Goal: Communication & Community: Share content

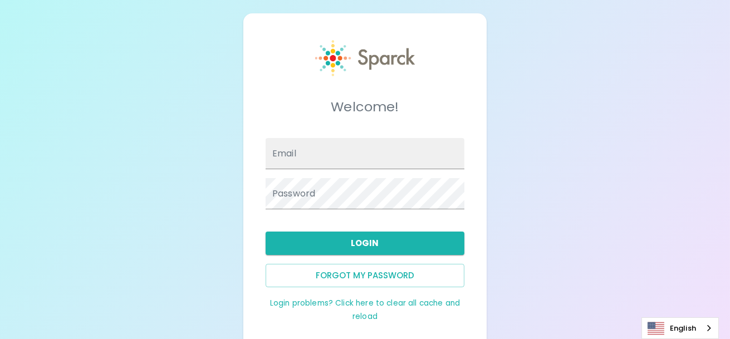
type input "[PERSON_NAME][EMAIL_ADDRESS][DOMAIN_NAME]"
click at [464, 308] on div "Login problems? Click here to clear all cache and reload" at bounding box center [361, 305] width 208 height 36
click at [358, 242] on button "Login" at bounding box center [365, 243] width 199 height 23
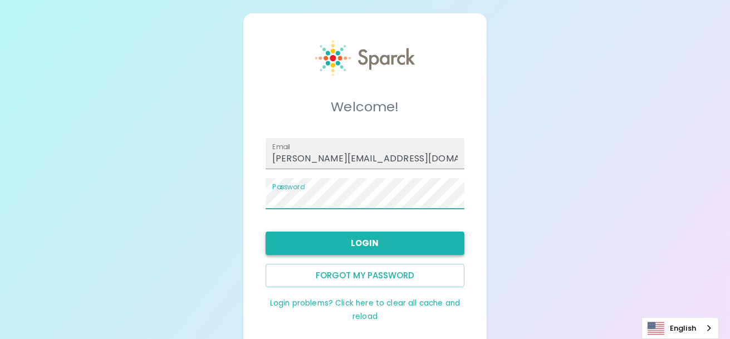
click at [276, 243] on button "Login" at bounding box center [365, 243] width 199 height 23
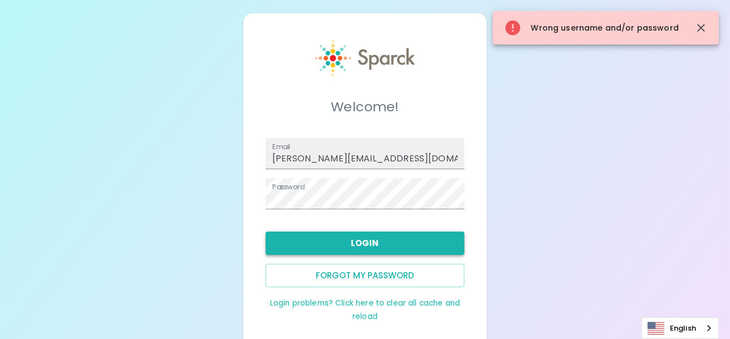
click at [320, 246] on button "Login" at bounding box center [365, 243] width 199 height 23
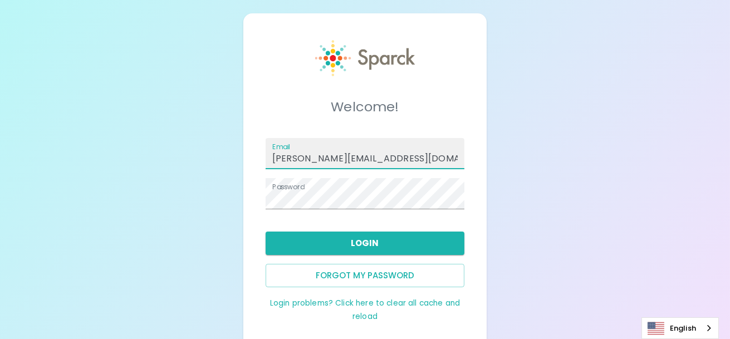
drag, startPoint x: 403, startPoint y: 158, endPoint x: 262, endPoint y: 164, distance: 140.5
click at [262, 164] on div "Email m.loncich@sfbaycoffee.com" at bounding box center [361, 149] width 208 height 40
click at [342, 242] on button "Login" at bounding box center [365, 243] width 199 height 23
click at [368, 240] on button "Login" at bounding box center [365, 243] width 199 height 23
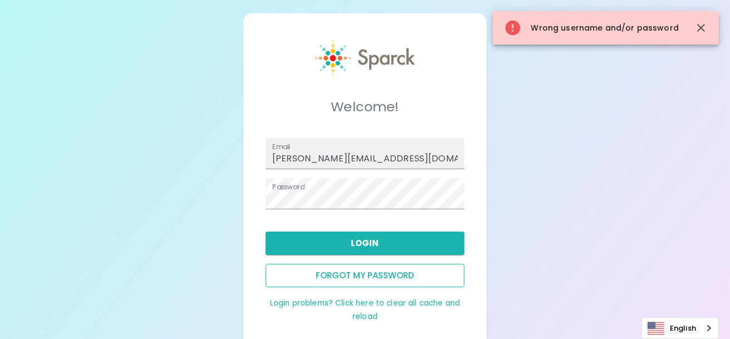
click at [357, 272] on button "Forgot my password" at bounding box center [365, 275] width 199 height 23
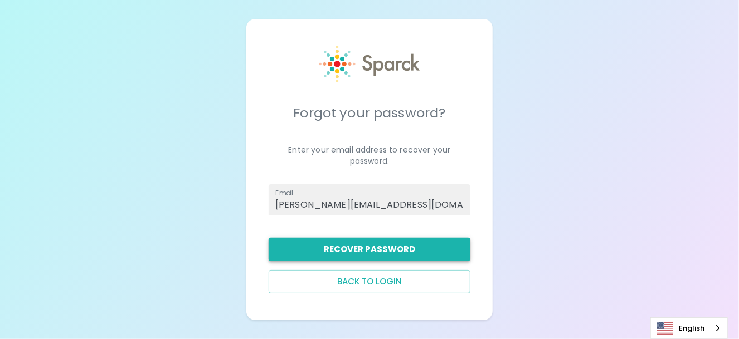
click at [355, 249] on button "Recover Password" at bounding box center [370, 249] width 202 height 23
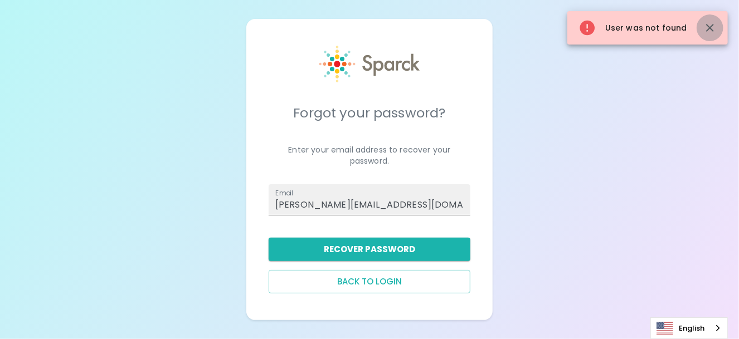
click at [706, 27] on icon "button" at bounding box center [709, 27] width 13 height 13
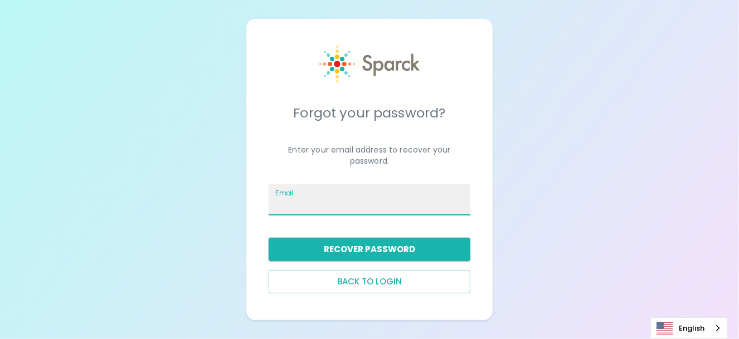
click at [316, 198] on input "Email" at bounding box center [370, 199] width 202 height 31
type input "mloncich@sfbaycoffee.com"
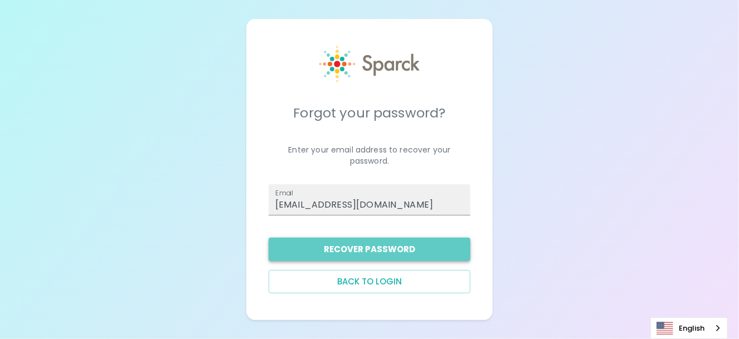
click at [364, 250] on button "Recover Password" at bounding box center [370, 249] width 202 height 23
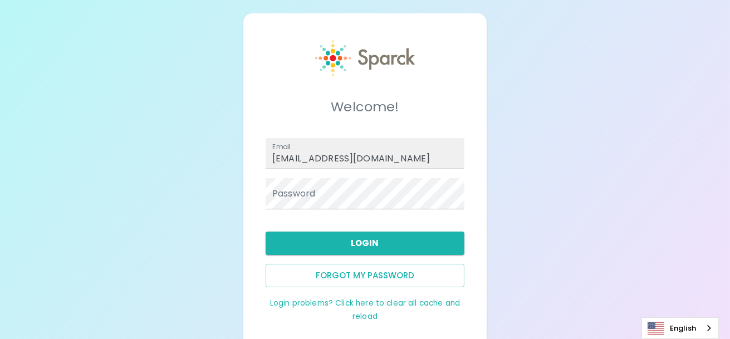
click at [354, 301] on link "Login problems? Click here to clear all cache and reload" at bounding box center [365, 310] width 190 height 24
type input "[PERSON_NAME][EMAIL_ADDRESS][DOMAIN_NAME]"
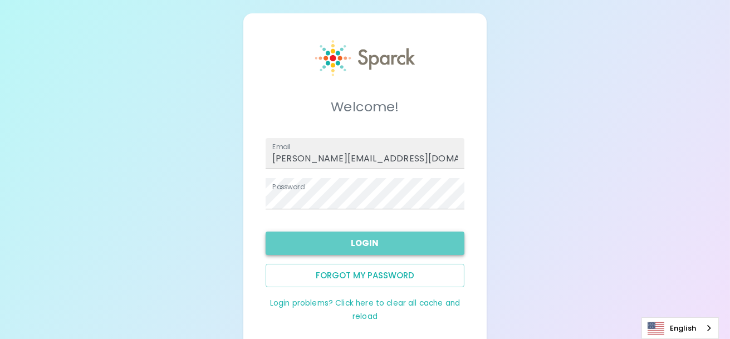
click at [362, 242] on button "Login" at bounding box center [365, 243] width 199 height 23
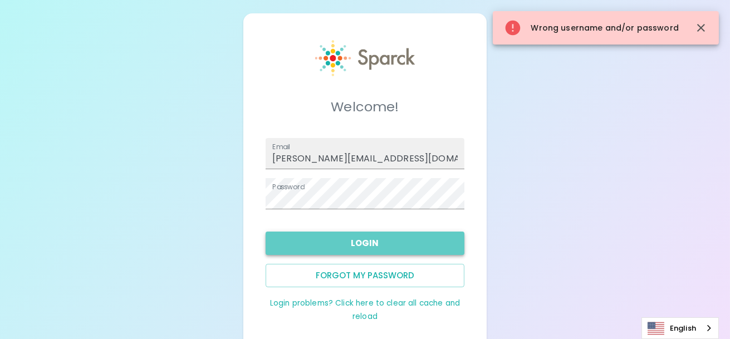
click at [362, 242] on button "Login" at bounding box center [365, 243] width 199 height 23
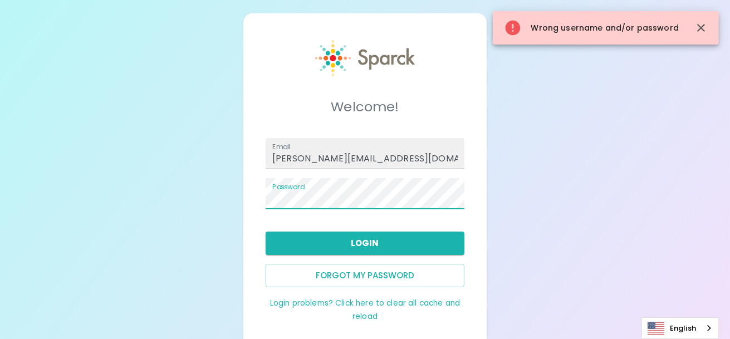
click at [213, 196] on div "Welcome! Email [PERSON_NAME][EMAIL_ADDRESS][DOMAIN_NAME] Password Login Forgot …" at bounding box center [365, 181] width 730 height 363
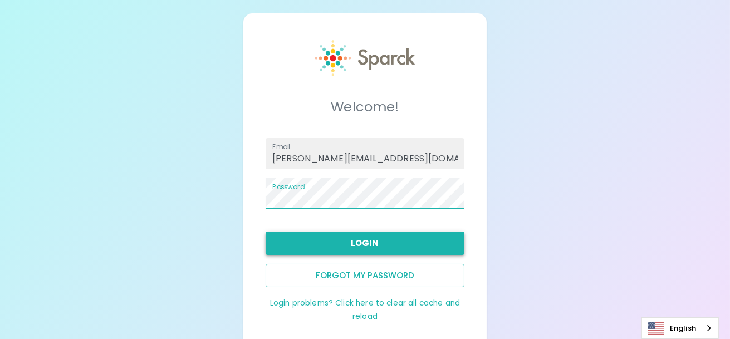
click at [364, 238] on button "Login" at bounding box center [365, 243] width 199 height 23
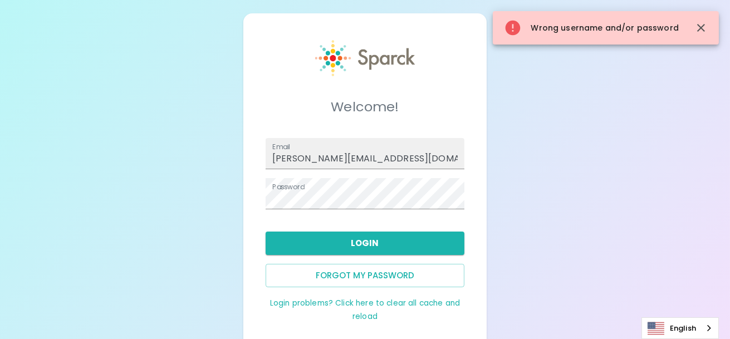
click at [700, 27] on icon "button" at bounding box center [702, 28] width 8 height 8
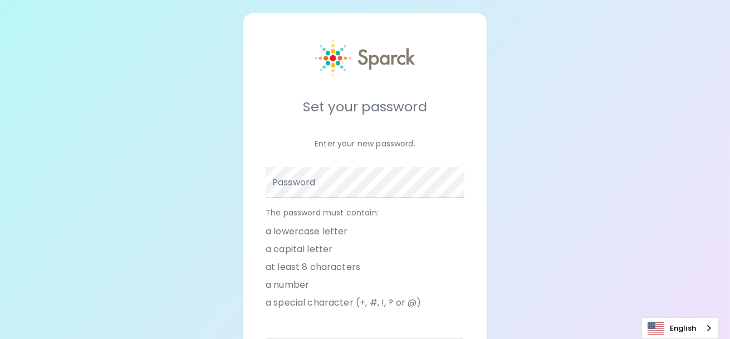
click at [274, 179] on div "Password" at bounding box center [365, 182] width 199 height 31
click at [251, 241] on div "Set your password Enter your new password. Password The password must contain: …" at bounding box center [364, 217] width 243 height 408
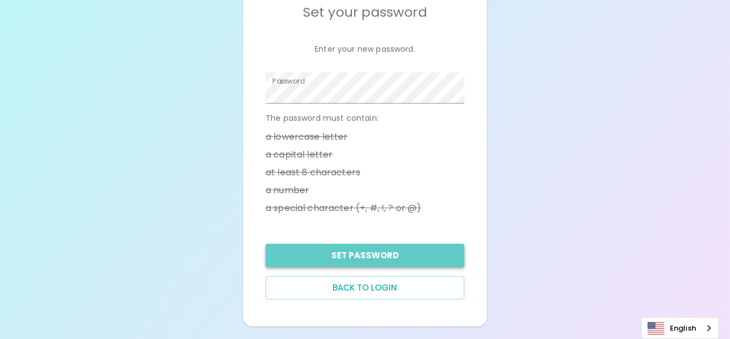
click at [350, 255] on button "Set Password" at bounding box center [365, 255] width 199 height 23
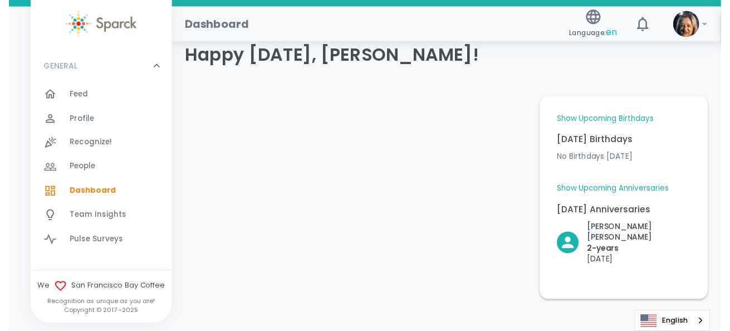
scroll to position [37, 0]
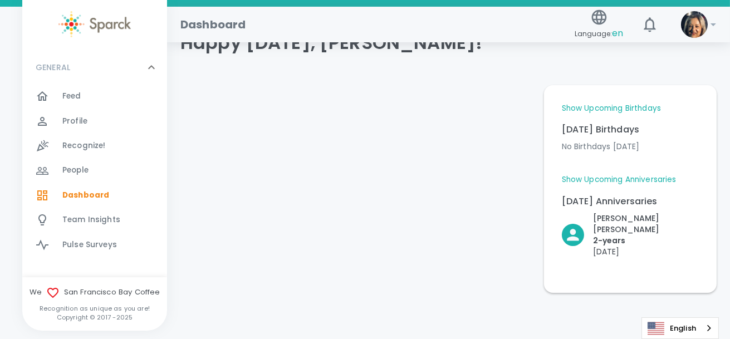
click at [75, 98] on span "Feed" at bounding box center [71, 96] width 19 height 11
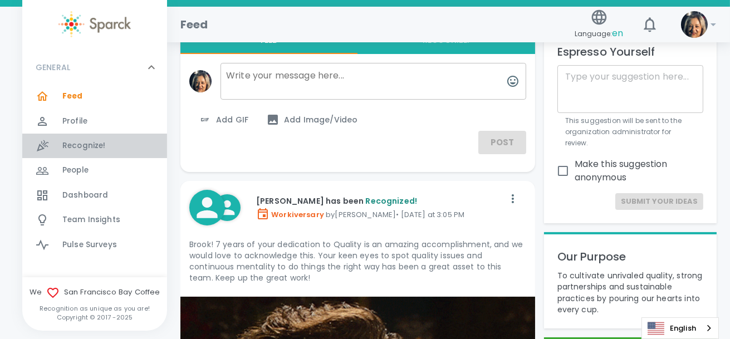
click at [71, 146] on span "Recognize!" at bounding box center [83, 145] width 43 height 11
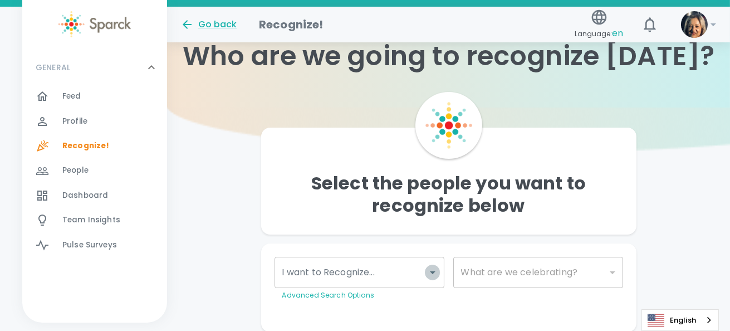
click at [428, 271] on icon "Open" at bounding box center [432, 272] width 13 height 13
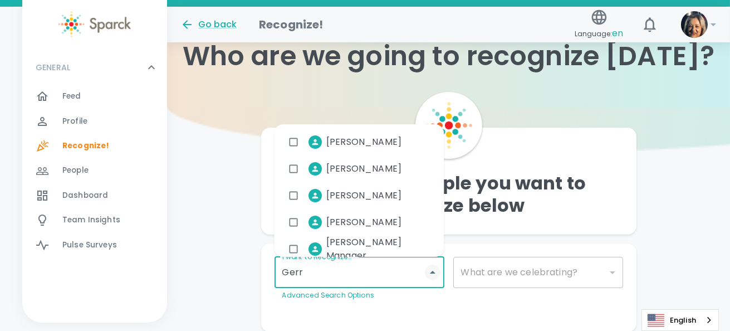
type input "Gerry"
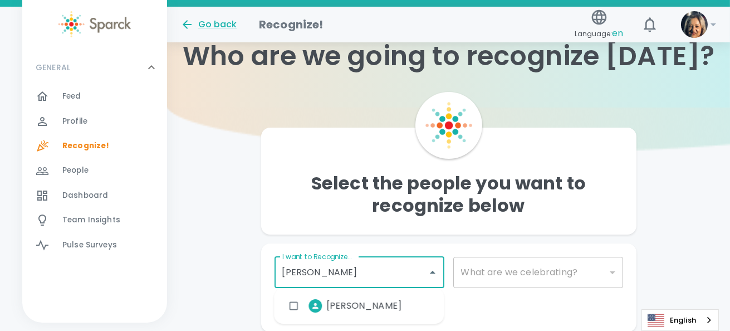
click at [361, 305] on span "Gerry Moreno" at bounding box center [363, 305] width 75 height 13
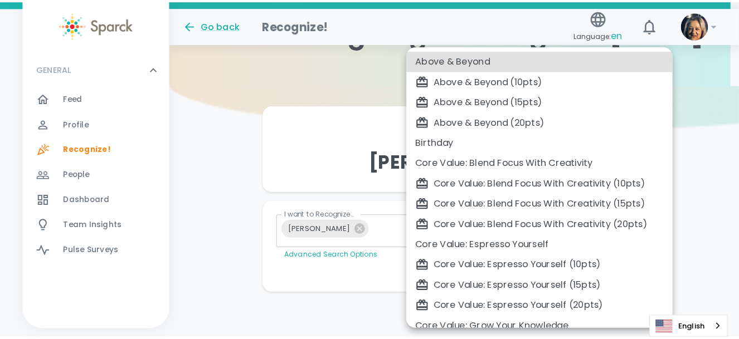
scroll to position [53, 0]
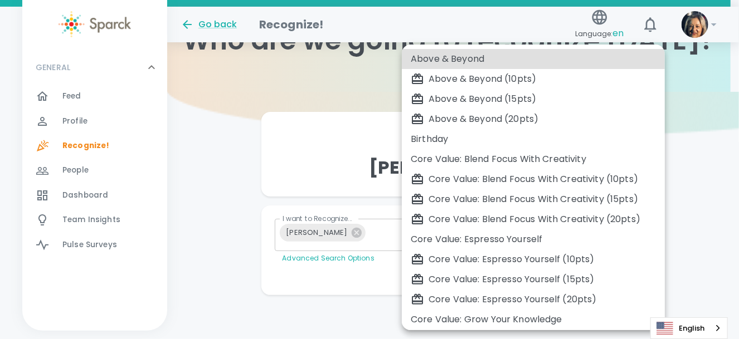
click at [527, 227] on body "Skip Navigation Go back Recognize! Language: en ! GENERAL 0 Feed 0 Profile 0 Re…" at bounding box center [369, 143] width 739 height 393
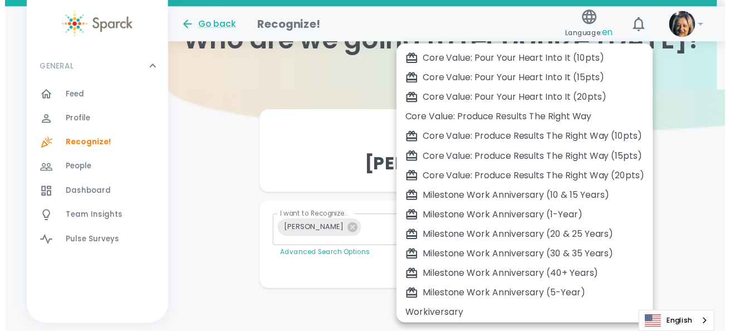
scroll to position [364, 0]
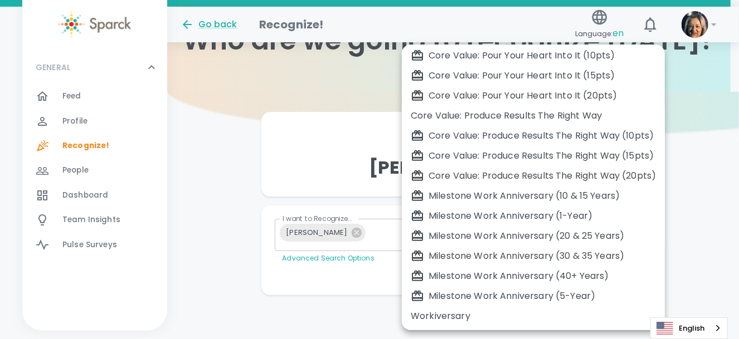
click at [451, 314] on div "Workiversary" at bounding box center [533, 316] width 245 height 13
type input "2073"
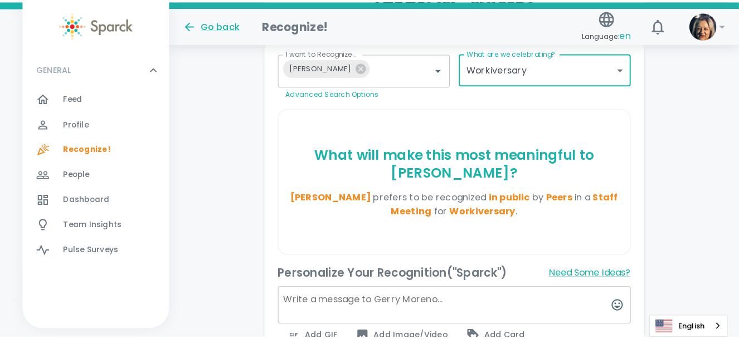
scroll to position [276, 0]
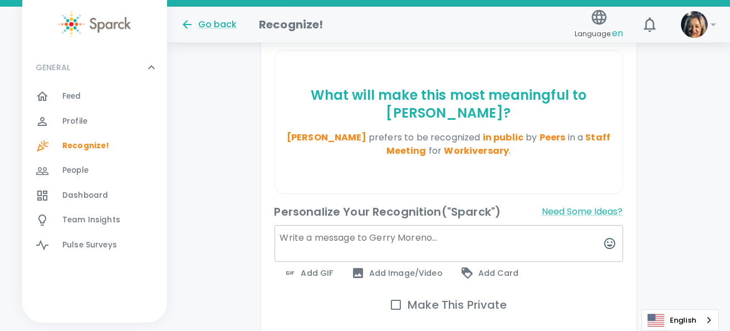
click at [310, 270] on span "Add GIF" at bounding box center [309, 272] width 50 height 13
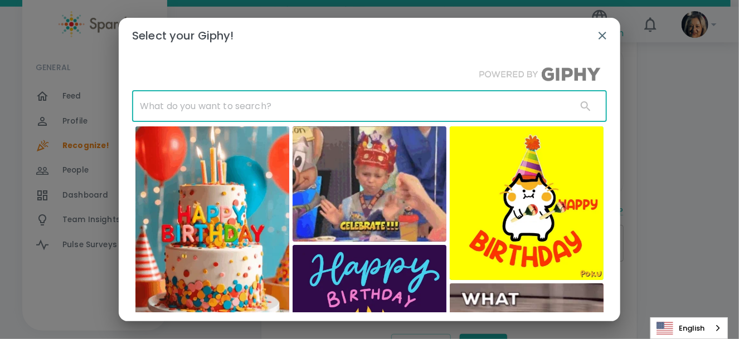
click at [156, 103] on input "text" at bounding box center [350, 106] width 436 height 31
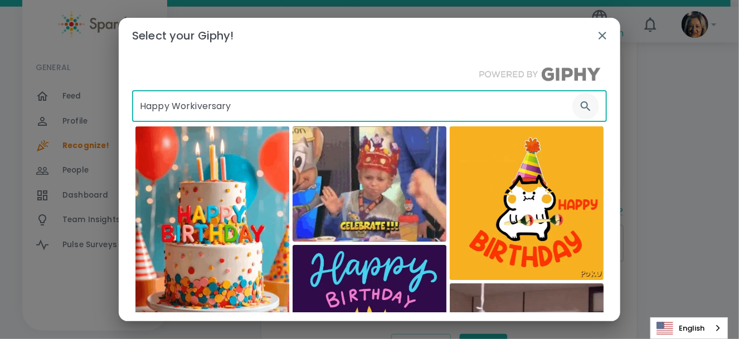
type input "Happy Workiversary"
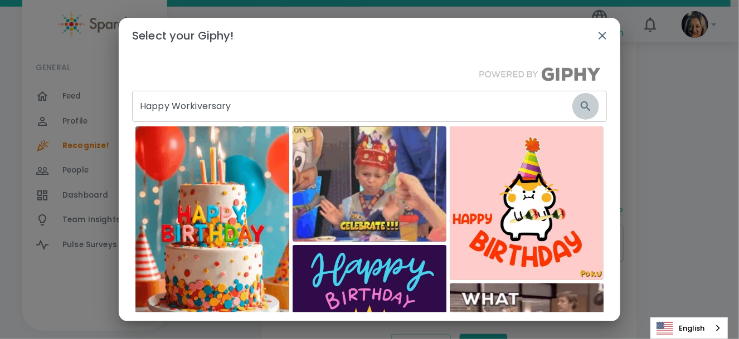
click at [579, 101] on icon "button" at bounding box center [585, 106] width 13 height 13
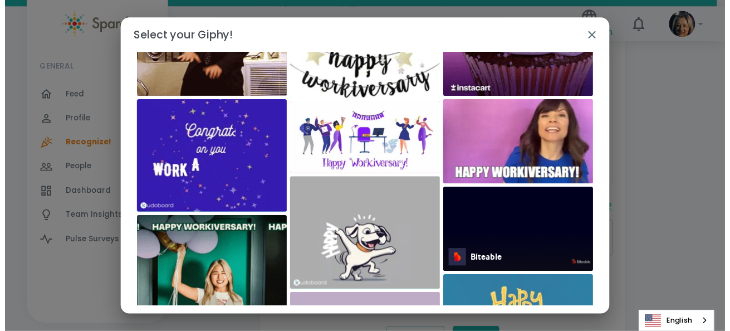
scroll to position [157, 0]
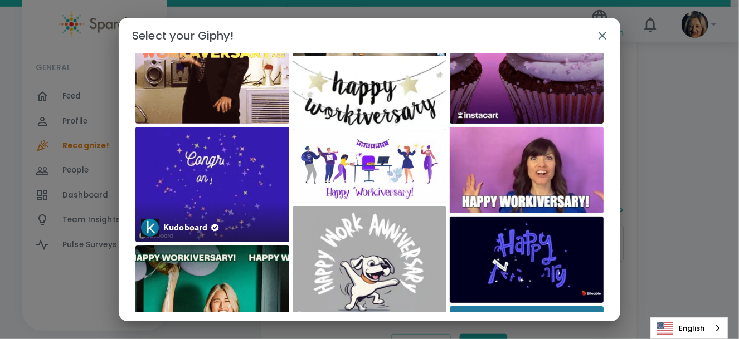
click at [215, 178] on img at bounding box center [212, 184] width 154 height 115
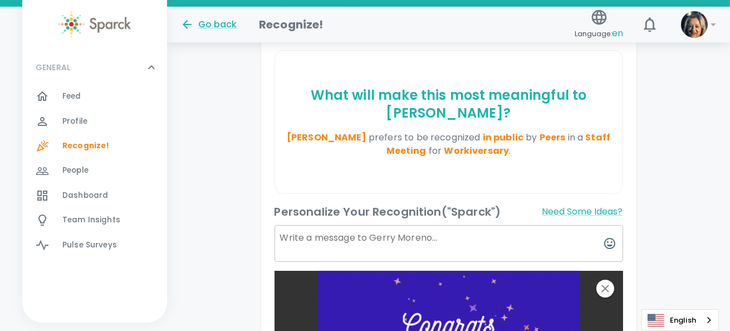
click at [311, 242] on textarea at bounding box center [449, 243] width 349 height 37
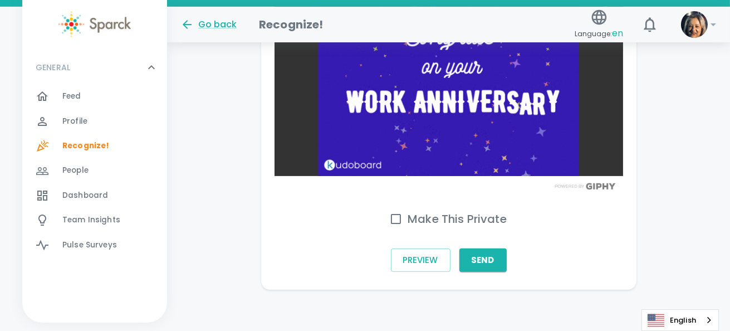
scroll to position [582, 0]
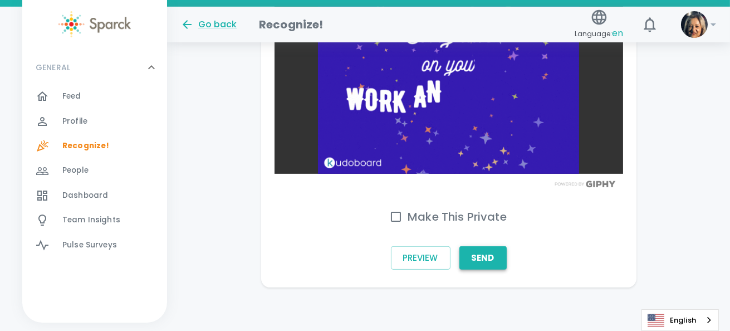
type textarea "Hi Gerry, thank you for all you do to ease our technological headaches! Happy W…"
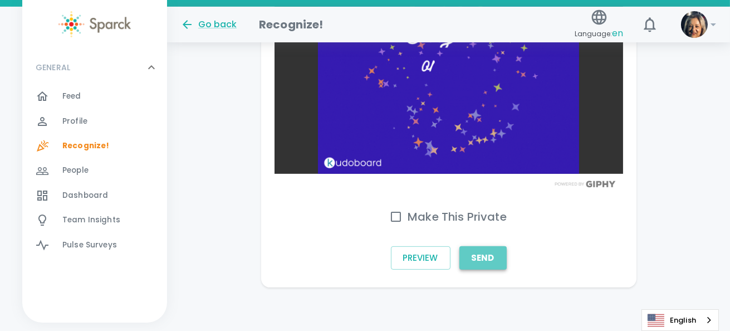
click at [478, 256] on button "Send" at bounding box center [483, 257] width 47 height 23
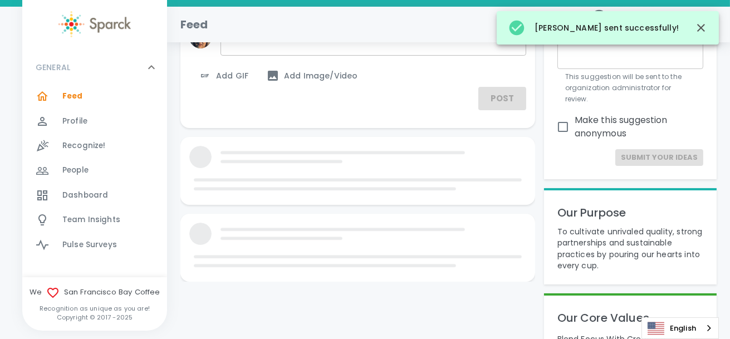
scroll to position [582, 0]
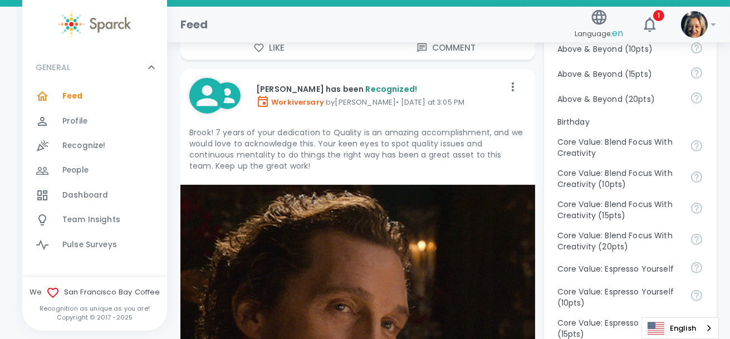
click at [71, 148] on span "Recognize!" at bounding box center [83, 145] width 43 height 11
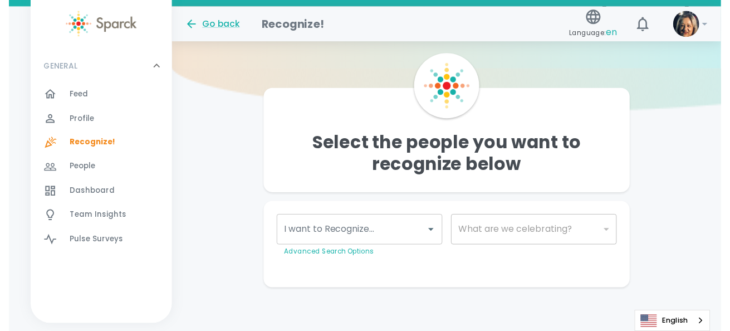
scroll to position [83, 0]
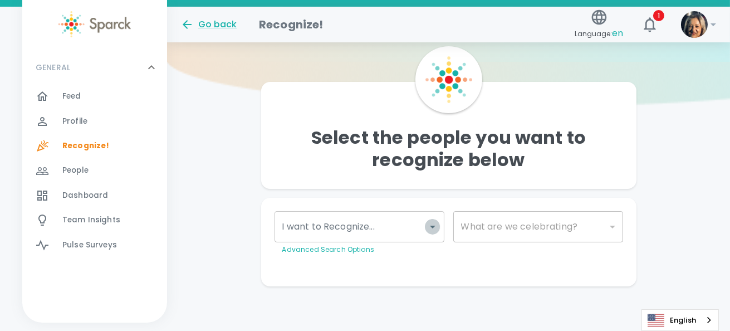
click at [430, 226] on icon "Open" at bounding box center [432, 226] width 13 height 13
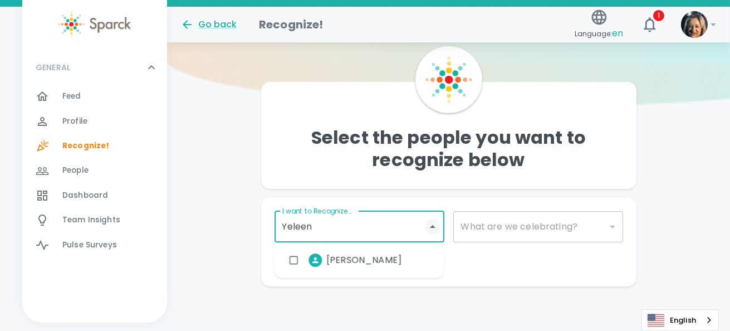
type input "Yeleena"
click at [295, 257] on input "checkbox" at bounding box center [293, 260] width 21 height 21
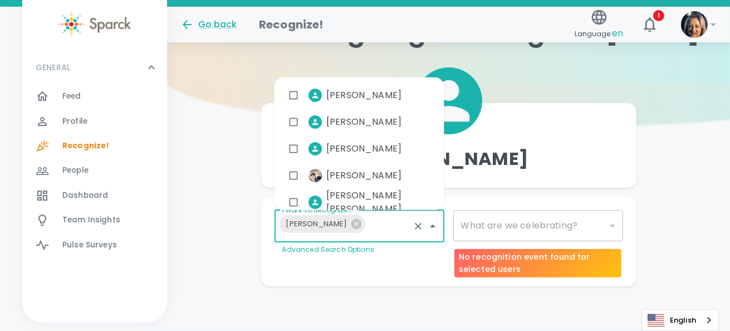
click at [532, 224] on div "​" at bounding box center [539, 225] width 170 height 31
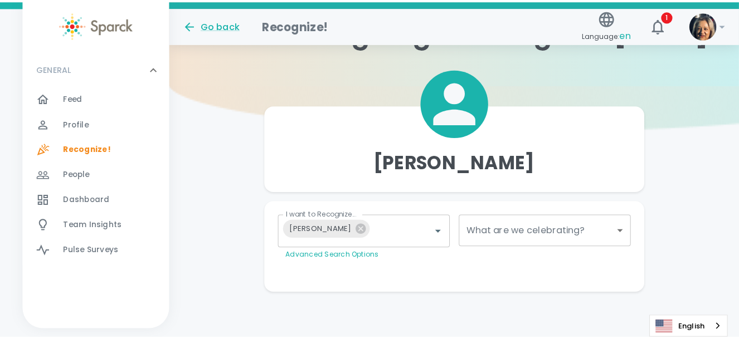
scroll to position [53, 0]
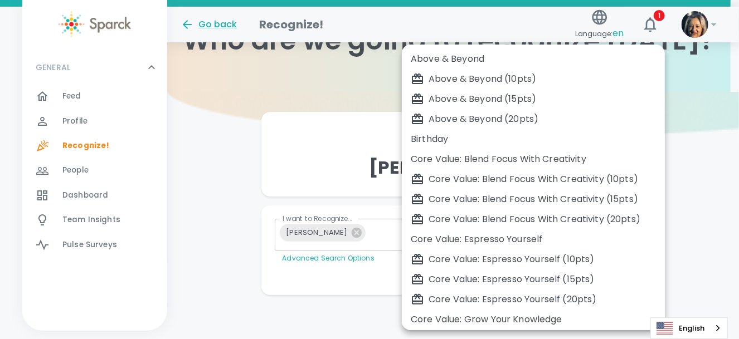
click at [613, 222] on body "Skip Navigation Go back Recognize! Language: en 1 ! GENERAL 0 Feed 0 Profile 0 …" at bounding box center [369, 143] width 739 height 393
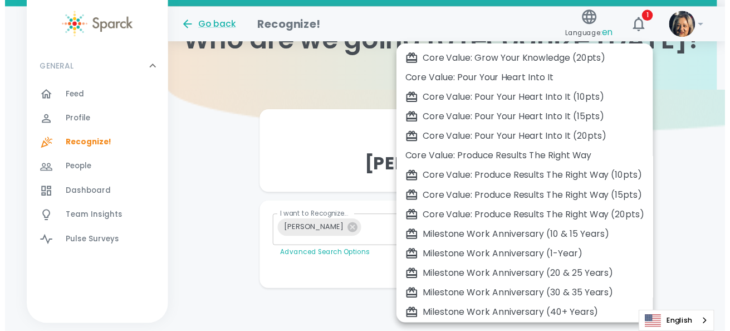
scroll to position [364, 0]
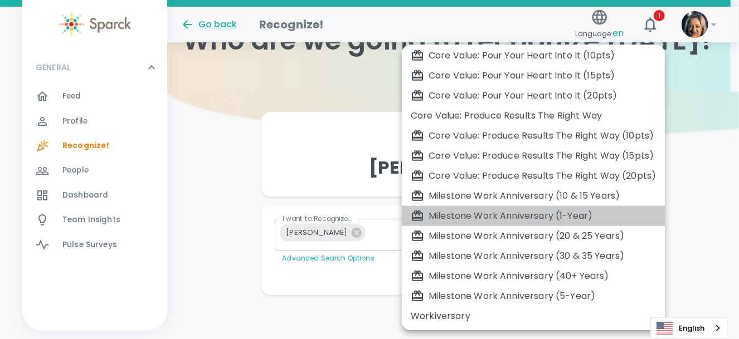
click at [497, 217] on div "Milestone Work Anniversary (1-Year)" at bounding box center [533, 215] width 245 height 13
type input "2104"
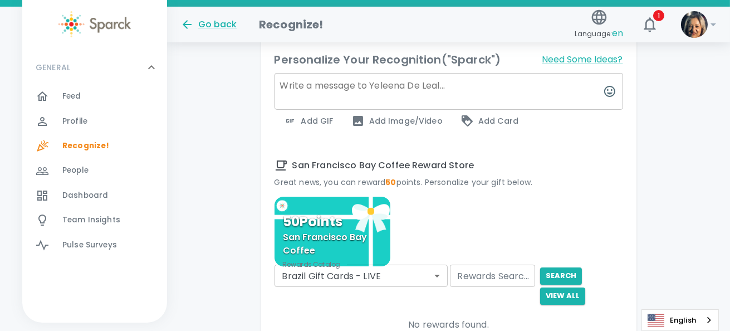
scroll to position [443, 0]
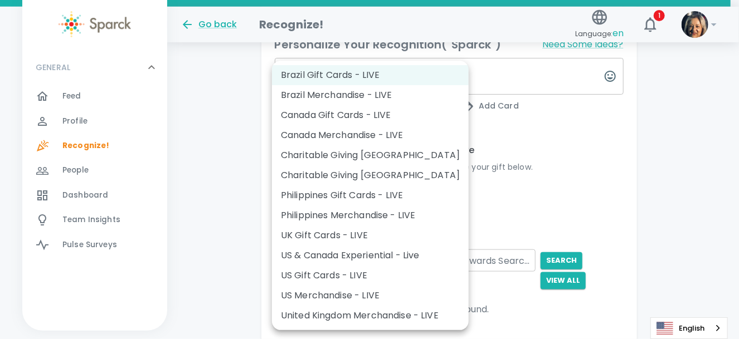
click at [437, 258] on body "Skip Navigation Go back Recognize! Language: en 1 ! GENERAL 0 Feed 0 Profile 0 …" at bounding box center [369, 20] width 739 height 927
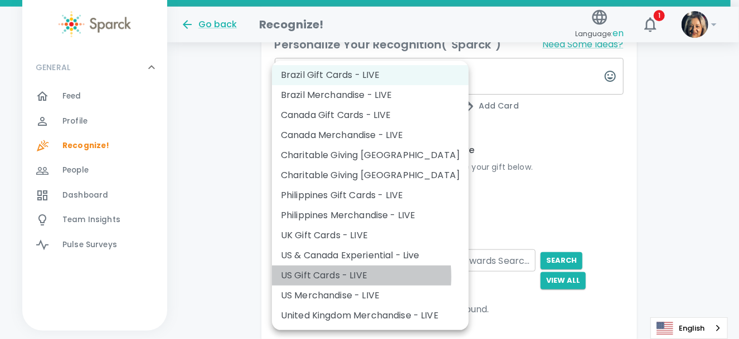
click at [318, 277] on li "US Gift Cards - LIVE" at bounding box center [370, 276] width 197 height 20
type input "877"
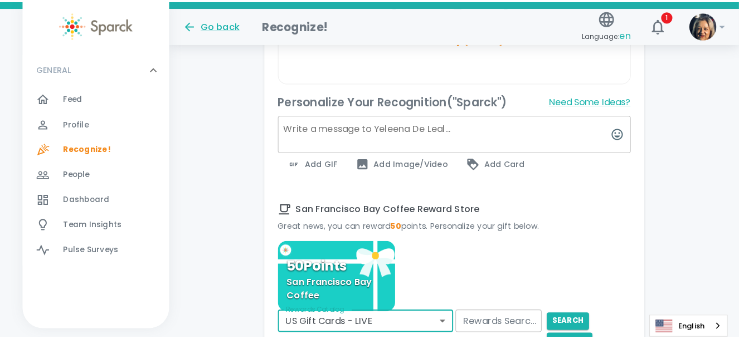
scroll to position [387, 0]
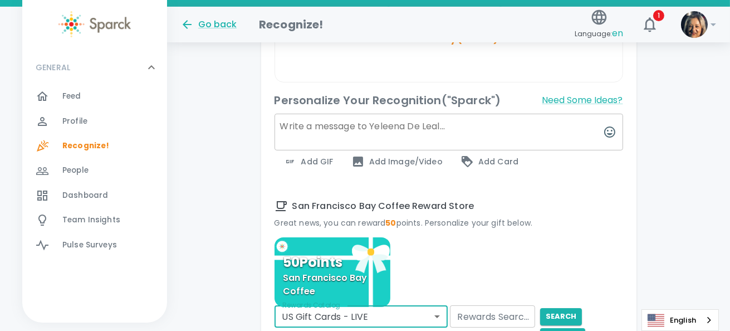
click at [291, 126] on textarea at bounding box center [449, 132] width 349 height 37
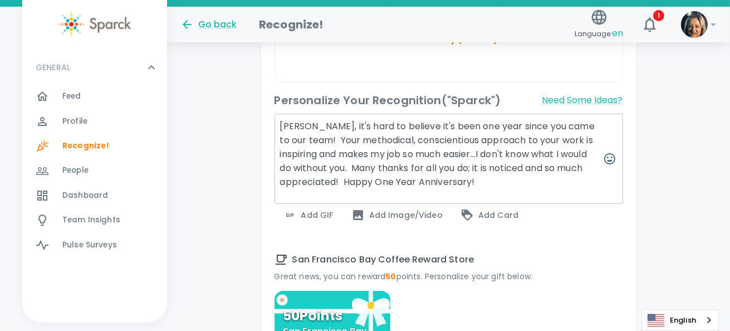
type textarea "Yeleena, it's hard to believe it's been one year since you came to our team! Yo…"
click at [310, 213] on span "Add GIF" at bounding box center [309, 214] width 50 height 13
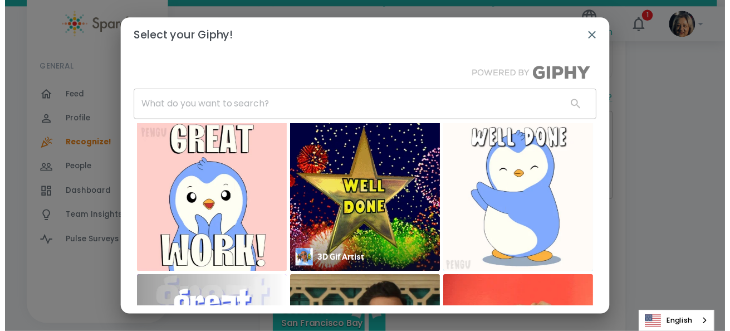
scroll to position [3, 0]
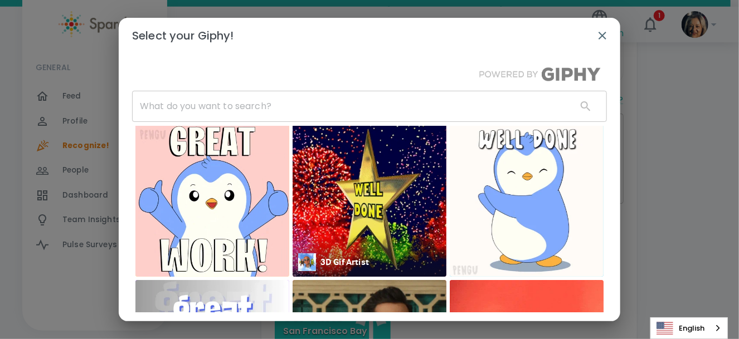
click at [325, 159] on img at bounding box center [370, 200] width 154 height 154
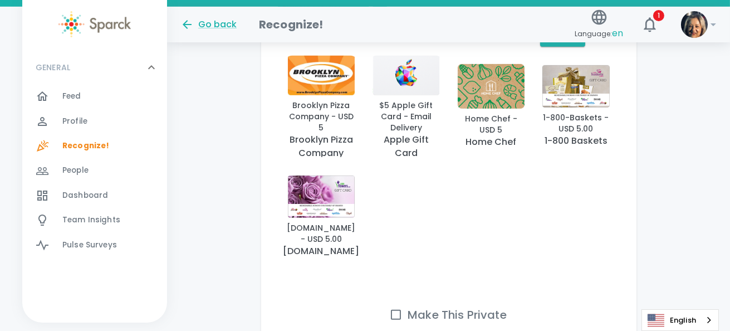
scroll to position [1000, 0]
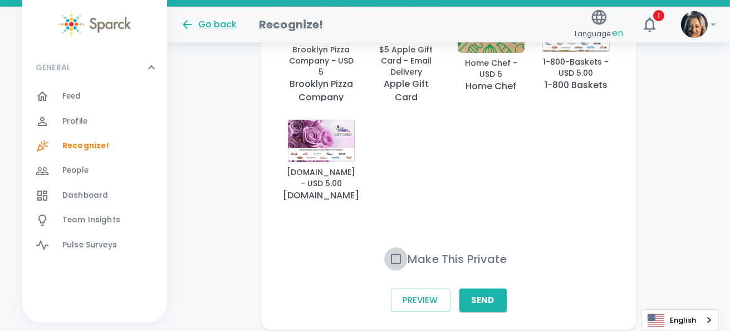
click at [398, 254] on input "Make This Private" at bounding box center [395, 258] width 23 height 23
checkbox input "true"
click at [479, 295] on button "Send" at bounding box center [483, 300] width 47 height 23
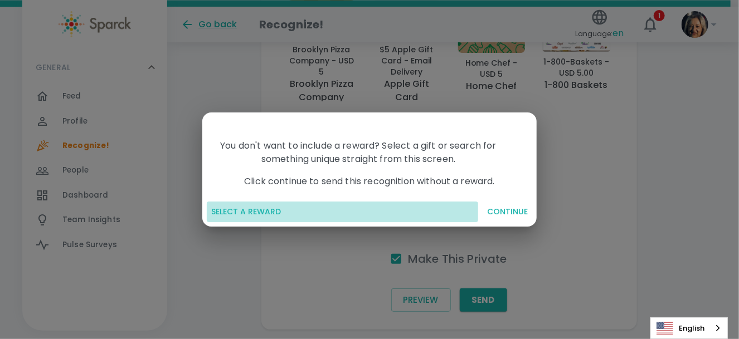
click at [241, 212] on button "SELECT A REWARD" at bounding box center [342, 212] width 271 height 21
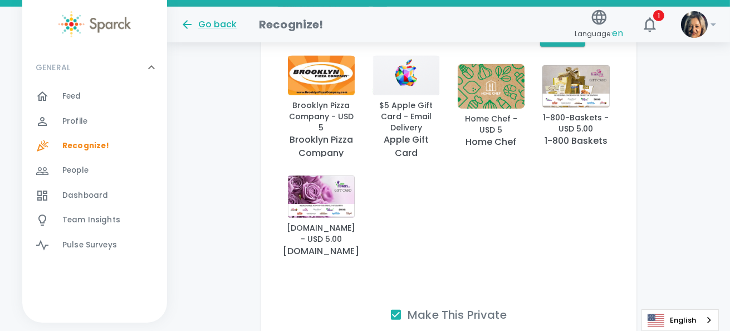
scroll to position [889, 0]
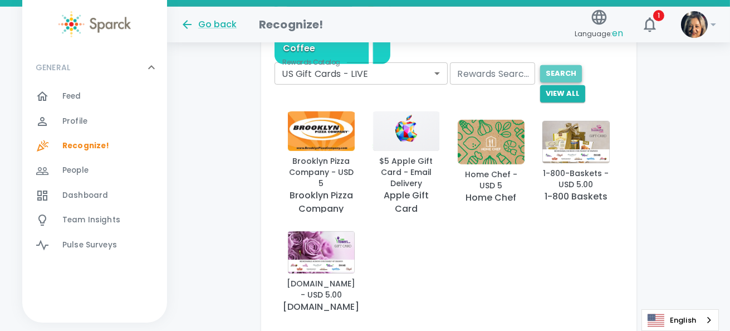
click at [566, 70] on button "search" at bounding box center [561, 73] width 42 height 17
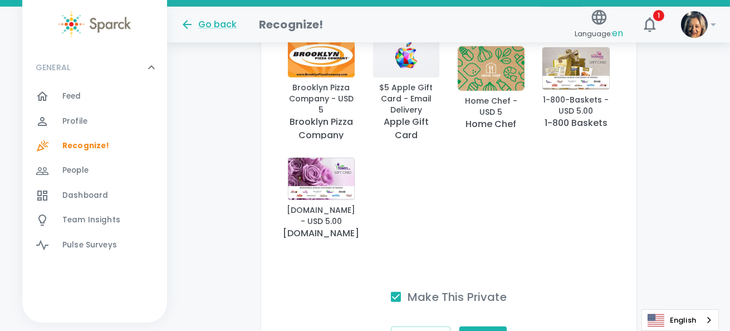
scroll to position [1042, 0]
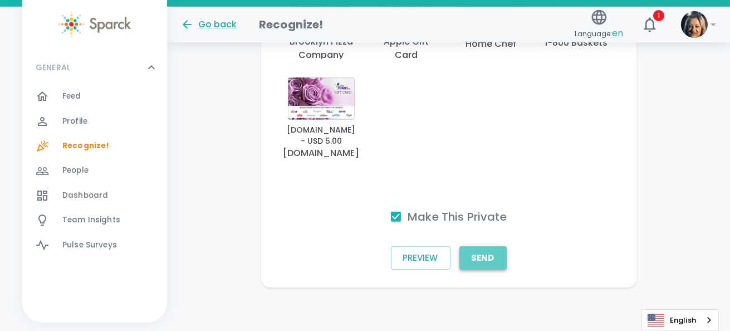
click at [484, 256] on button "Send" at bounding box center [483, 257] width 47 height 23
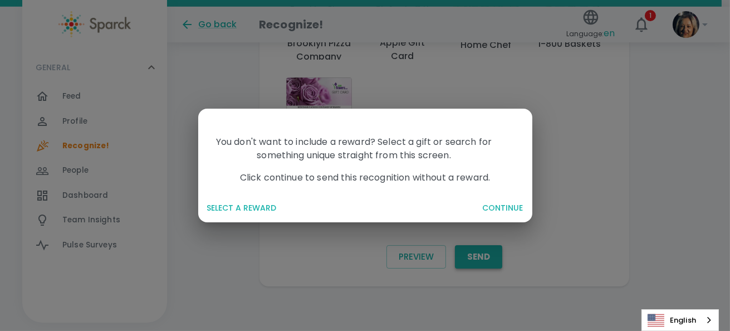
scroll to position [1034, 0]
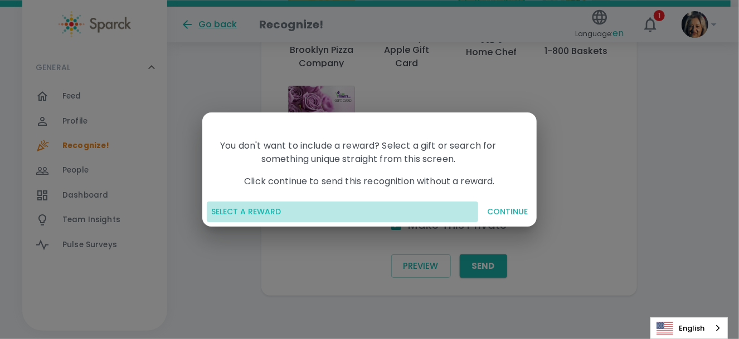
click at [230, 214] on button "SELECT A REWARD" at bounding box center [342, 212] width 271 height 21
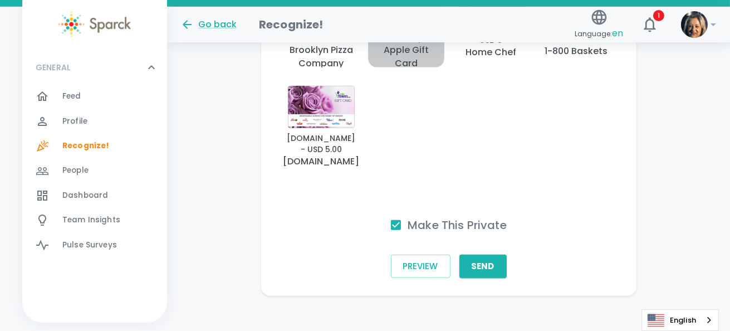
click at [412, 62] on p "Apple Gift Card" at bounding box center [406, 56] width 67 height 27
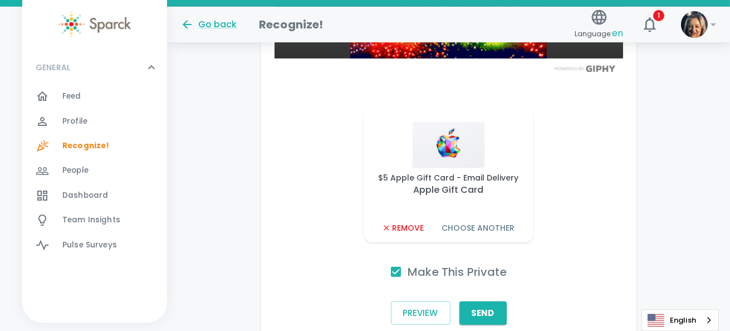
scroll to position [793, 0]
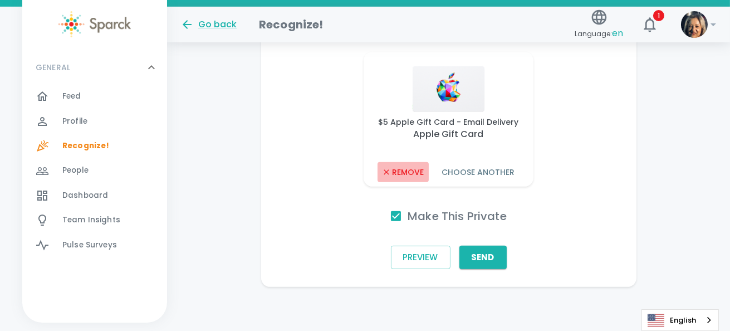
click at [408, 168] on button "Remove" at bounding box center [403, 172] width 51 height 21
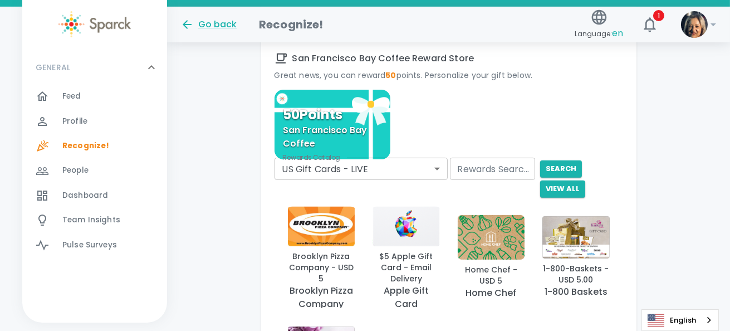
scroll to position [849, 0]
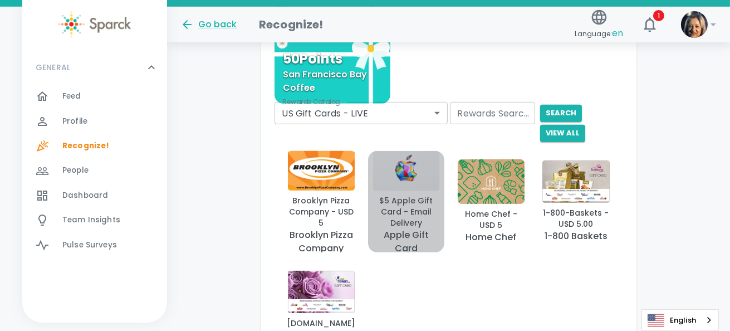
click at [413, 178] on img "button" at bounding box center [406, 169] width 67 height 42
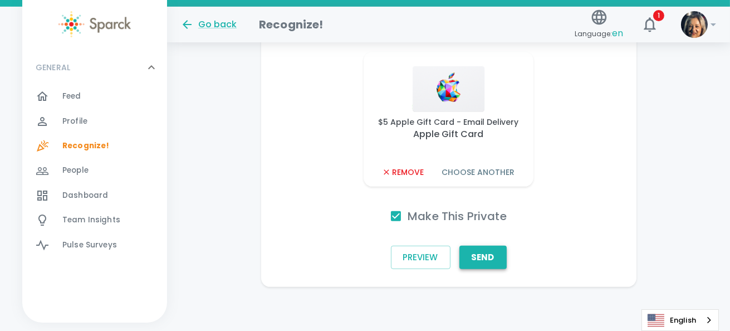
click at [491, 255] on button "Send" at bounding box center [483, 257] width 47 height 23
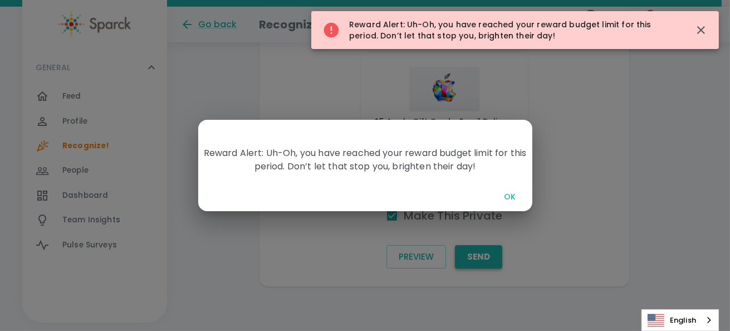
scroll to position [785, 0]
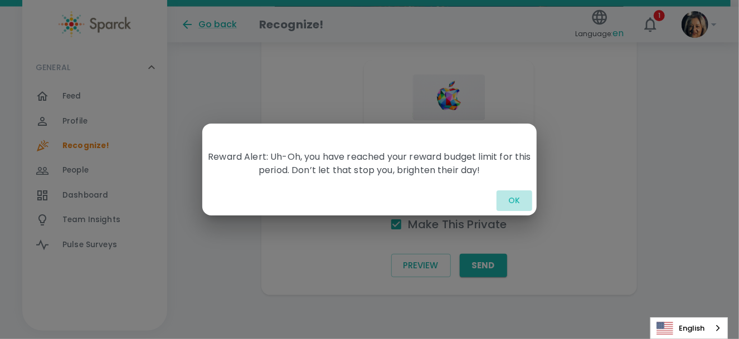
click at [513, 199] on button "OK" at bounding box center [514, 201] width 36 height 21
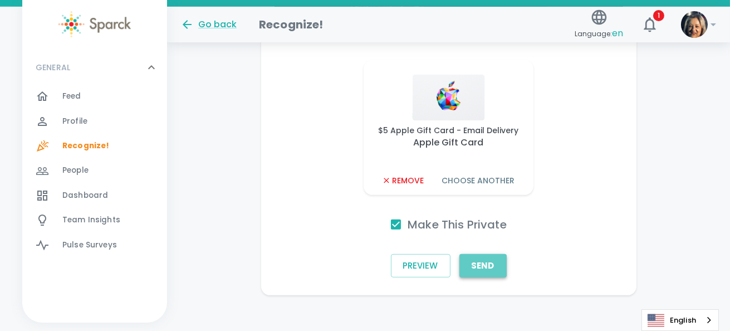
click at [489, 264] on button "Send" at bounding box center [483, 265] width 47 height 23
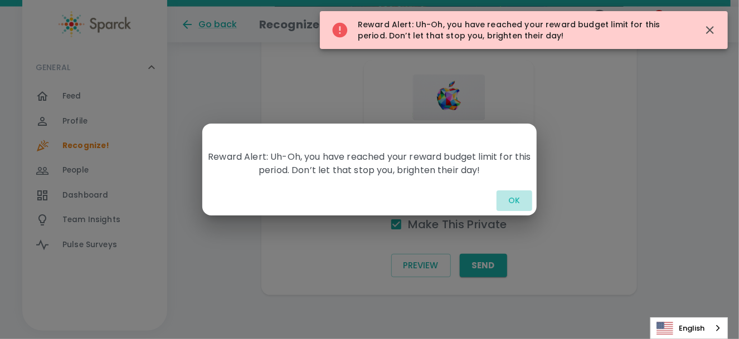
click at [513, 203] on button "OK" at bounding box center [514, 201] width 36 height 21
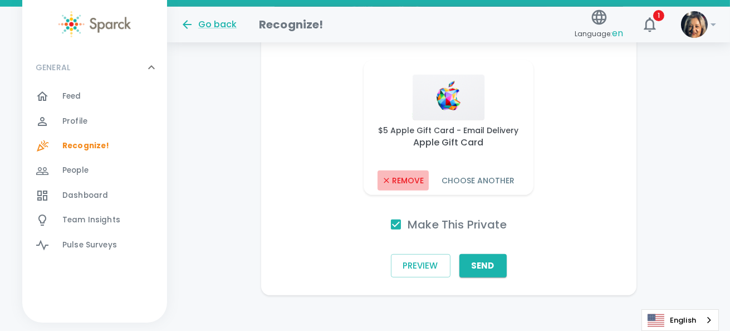
click at [410, 179] on button "Remove" at bounding box center [403, 180] width 51 height 21
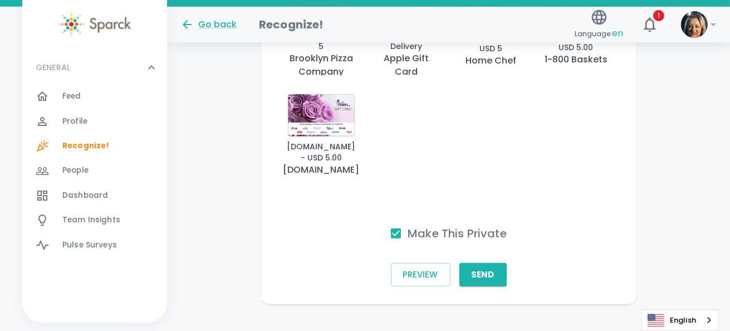
scroll to position [1042, 0]
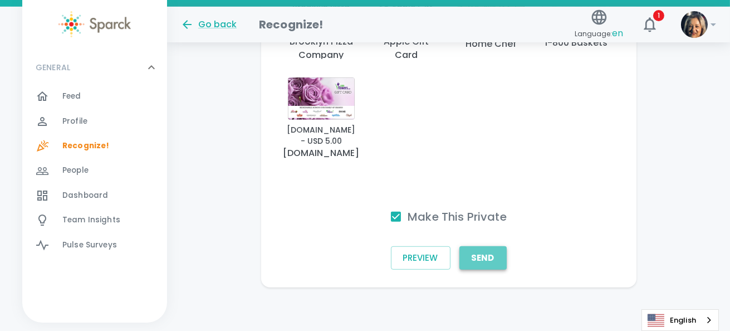
click at [485, 256] on button "Send" at bounding box center [483, 257] width 47 height 23
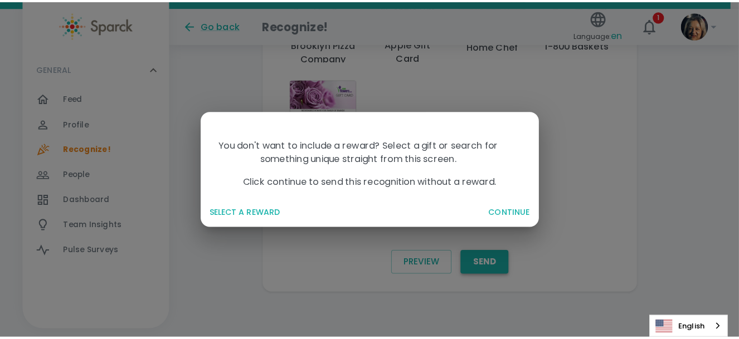
scroll to position [1034, 0]
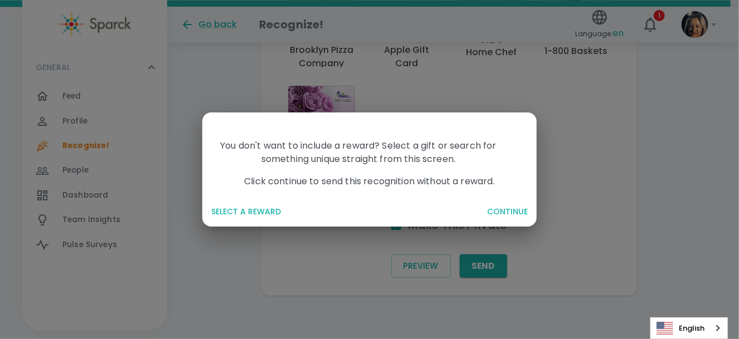
click at [508, 211] on button "CONTINUE" at bounding box center [507, 212] width 50 height 21
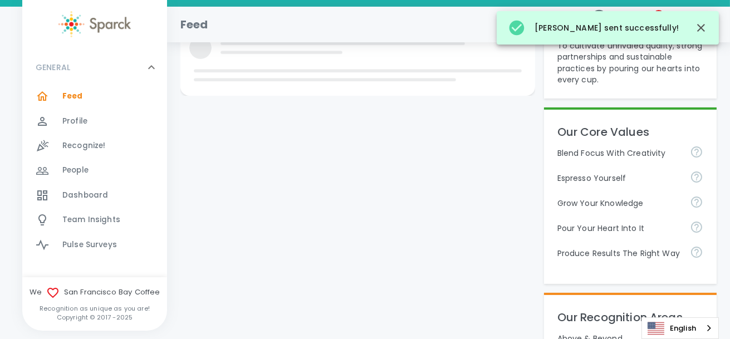
scroll to position [614, 0]
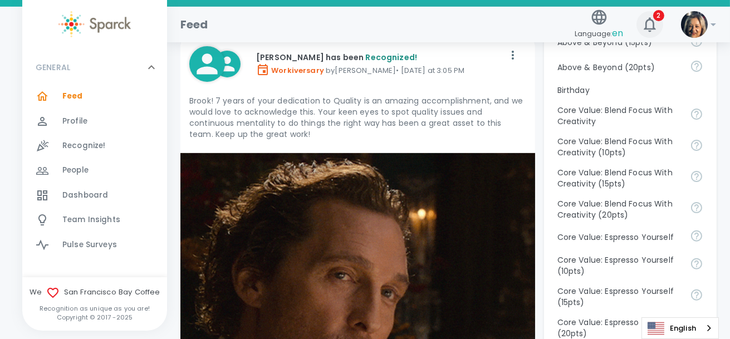
click at [659, 16] on span "2" at bounding box center [659, 15] width 11 height 11
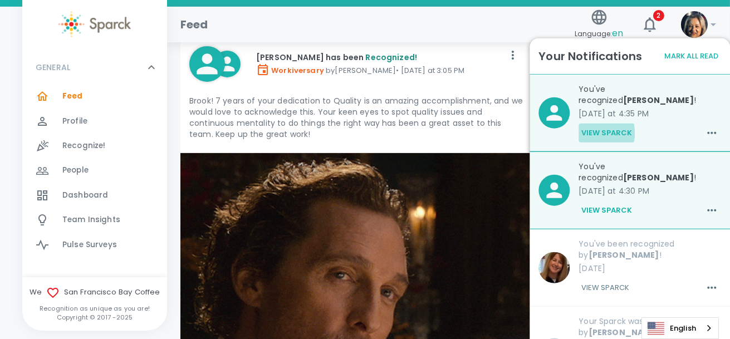
click at [595, 133] on button "View Sparck" at bounding box center [607, 133] width 56 height 19
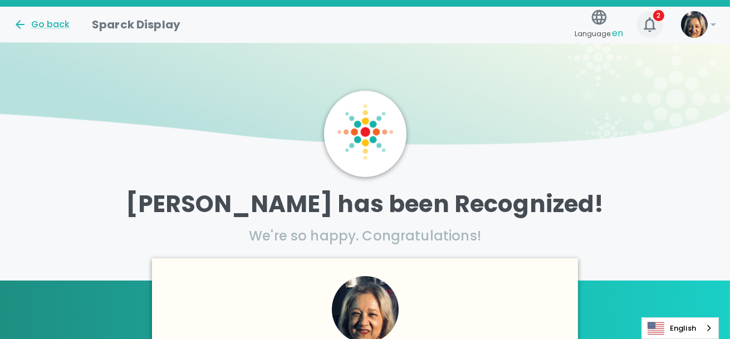
click at [649, 22] on icon "button" at bounding box center [650, 25] width 18 height 18
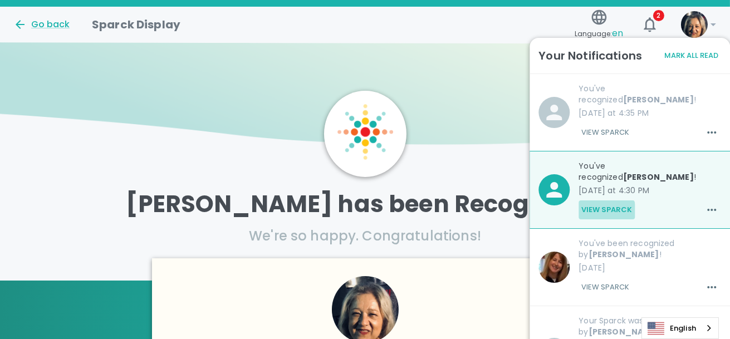
click at [603, 201] on button "View Sparck" at bounding box center [607, 210] width 56 height 19
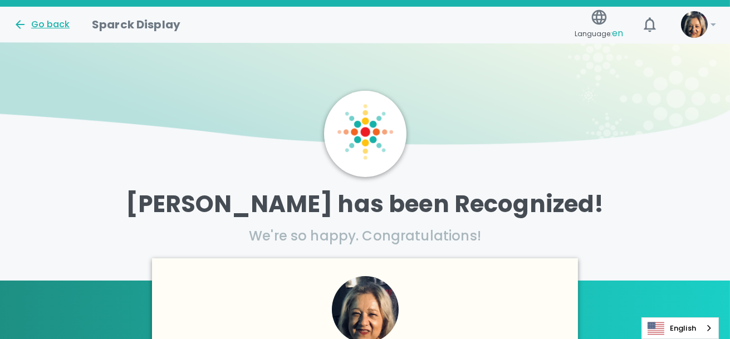
click at [36, 22] on div "Go back" at bounding box center [41, 24] width 56 height 13
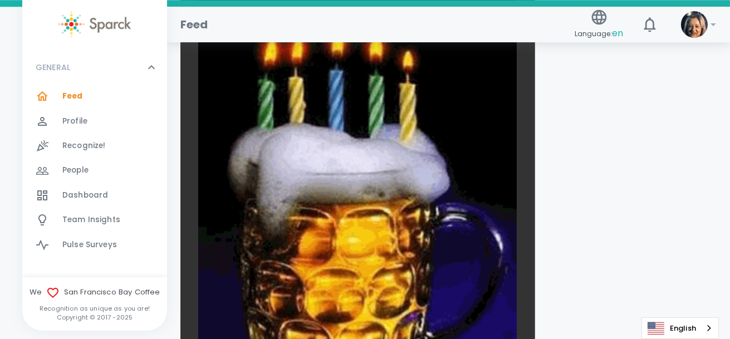
scroll to position [5014, 0]
